Goal: Information Seeking & Learning: Check status

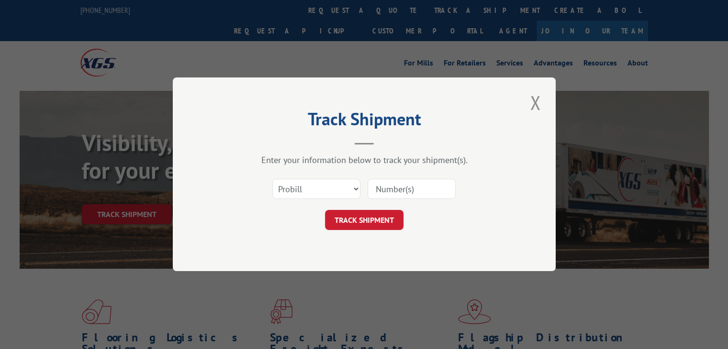
click at [329, 188] on select "Select category... Probill BOL PO" at bounding box center [316, 189] width 88 height 20
select select "po"
click at [272, 179] on select "Select category... Probill BOL PO" at bounding box center [316, 189] width 88 height 20
click at [388, 186] on input at bounding box center [411, 189] width 88 height 20
paste input "39515495"
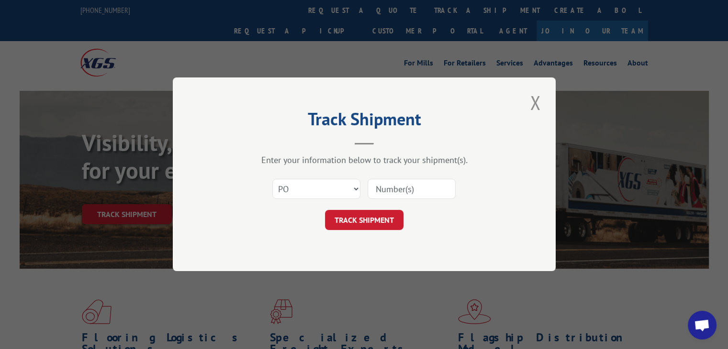
type input "39515495"
click at [391, 223] on button "TRACK SHIPMENT" at bounding box center [364, 220] width 78 height 20
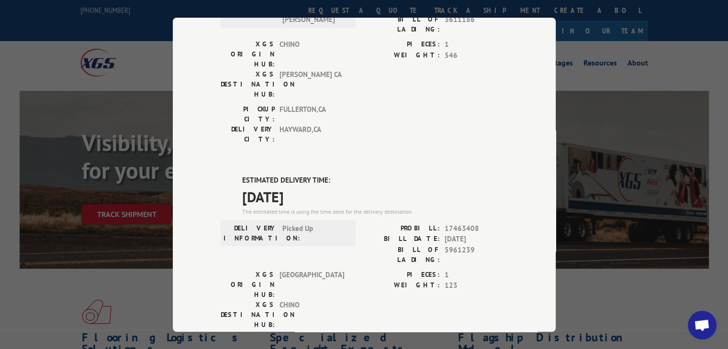
scroll to position [144, 0]
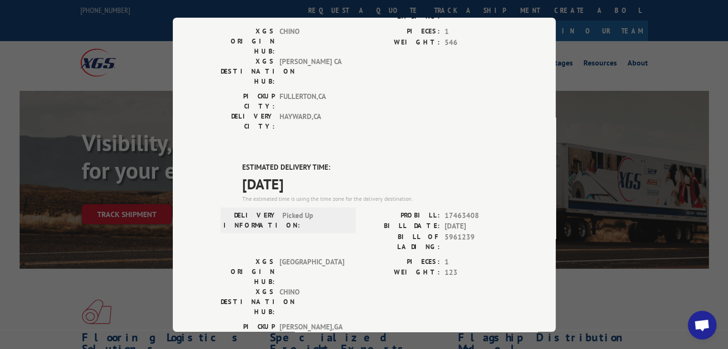
drag, startPoint x: 220, startPoint y: 126, endPoint x: 318, endPoint y: 134, distance: 97.9
click at [318, 162] on div "ESTIMATED DELIVERY TIME: [DATE] The estimated time is using the time zone for t…" at bounding box center [364, 334] width 287 height 344
click at [333, 173] on span "[DATE]" at bounding box center [375, 184] width 266 height 22
click at [515, 151] on div "Track Shipment DELIVERED DELIVERY INFORMATION: [DATE] 08:34 am [PERSON_NAME] PR…" at bounding box center [364, 175] width 383 height 314
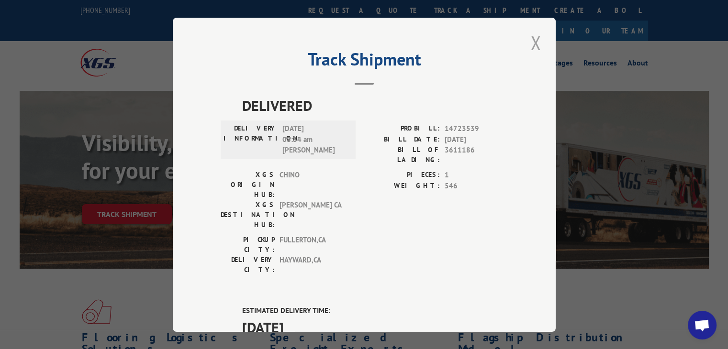
click at [530, 49] on button "Close modal" at bounding box center [535, 43] width 16 height 26
